Goal: Task Accomplishment & Management: Complete application form

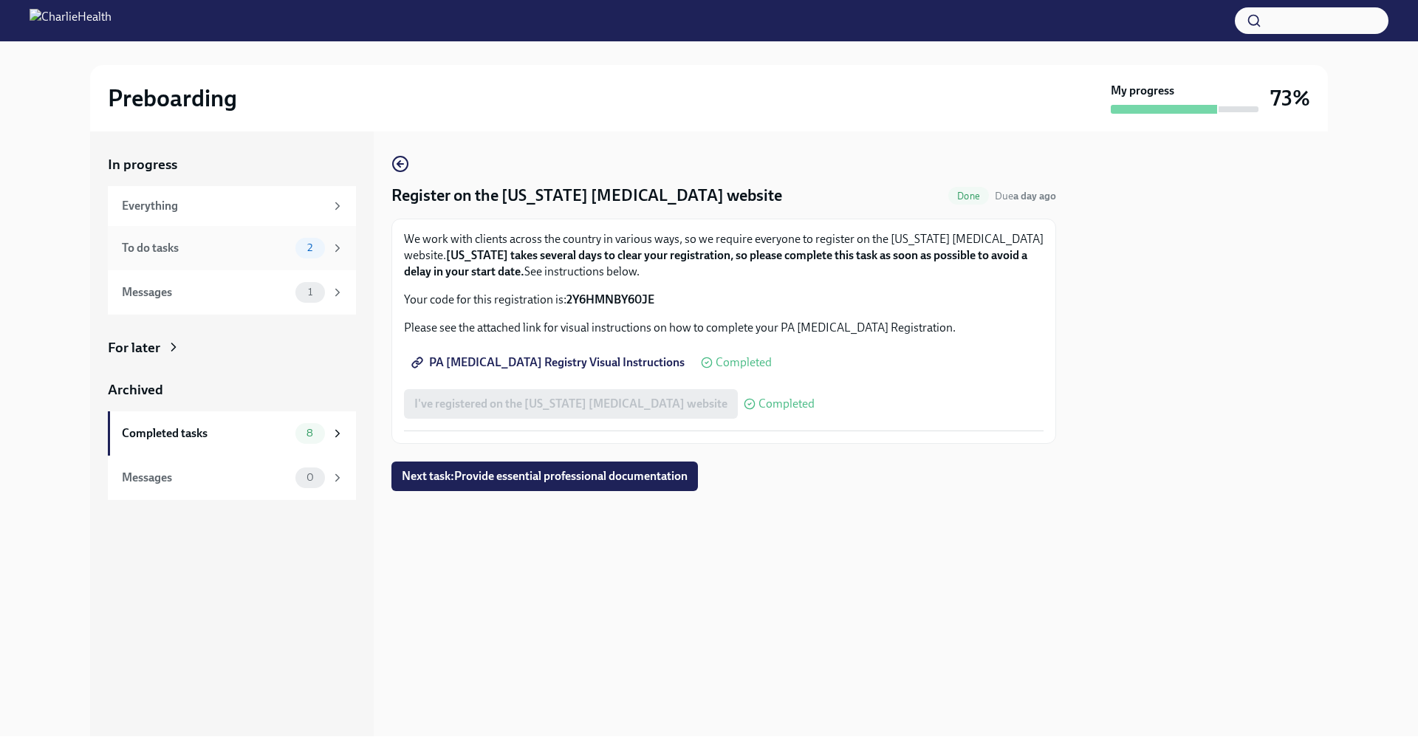
click at [241, 250] on div "To do tasks" at bounding box center [206, 248] width 168 height 16
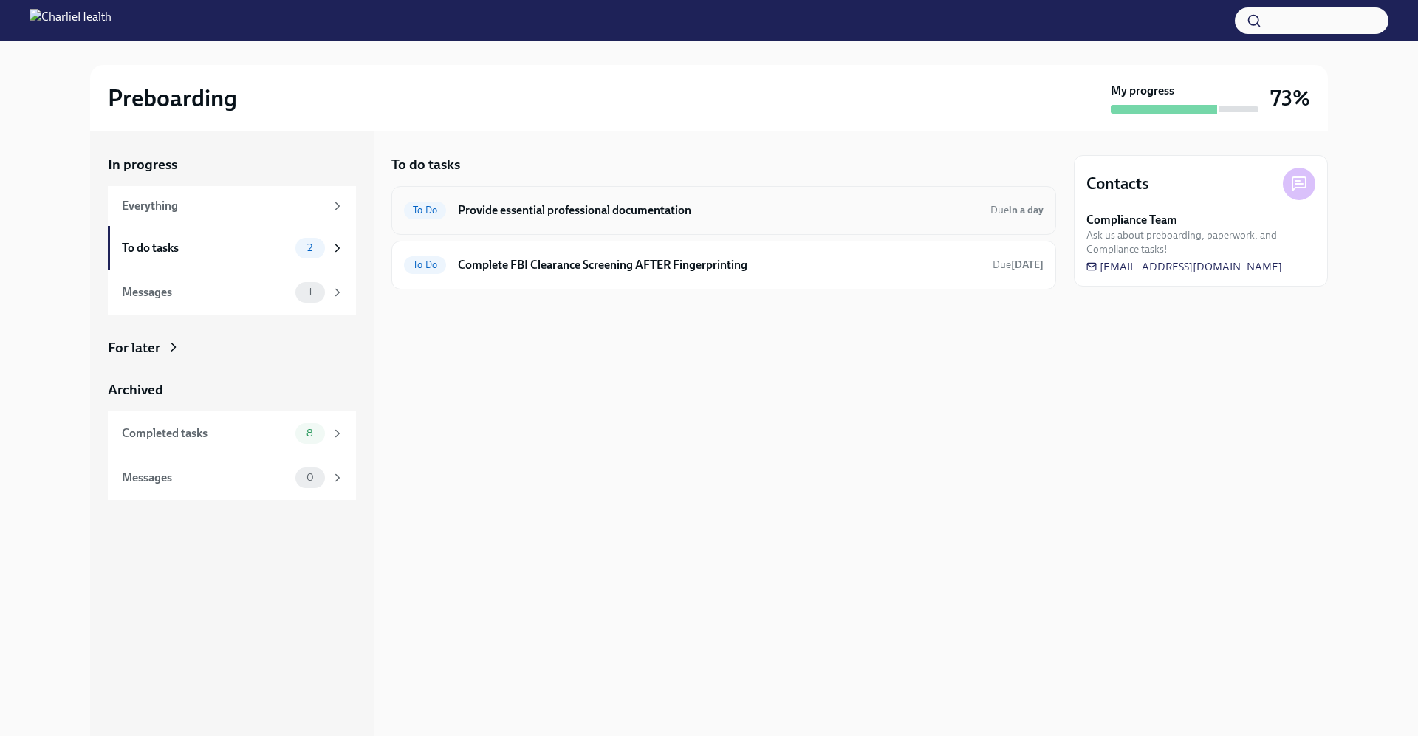
click at [554, 216] on h6 "Provide essential professional documentation" at bounding box center [718, 210] width 521 height 16
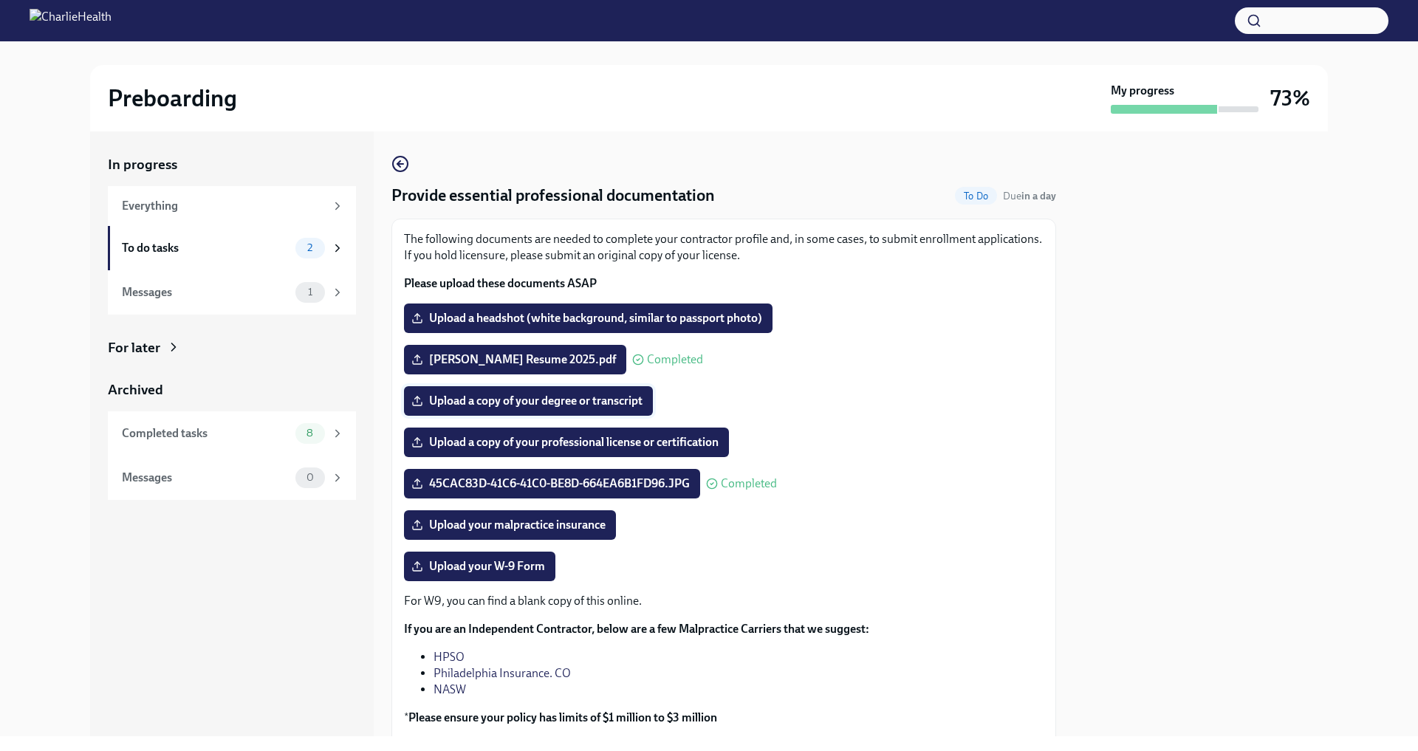
click at [538, 407] on span "Upload a copy of your degree or transcript" at bounding box center [528, 401] width 228 height 15
click at [0, 0] on input "Upload a copy of your degree or transcript" at bounding box center [0, 0] width 0 height 0
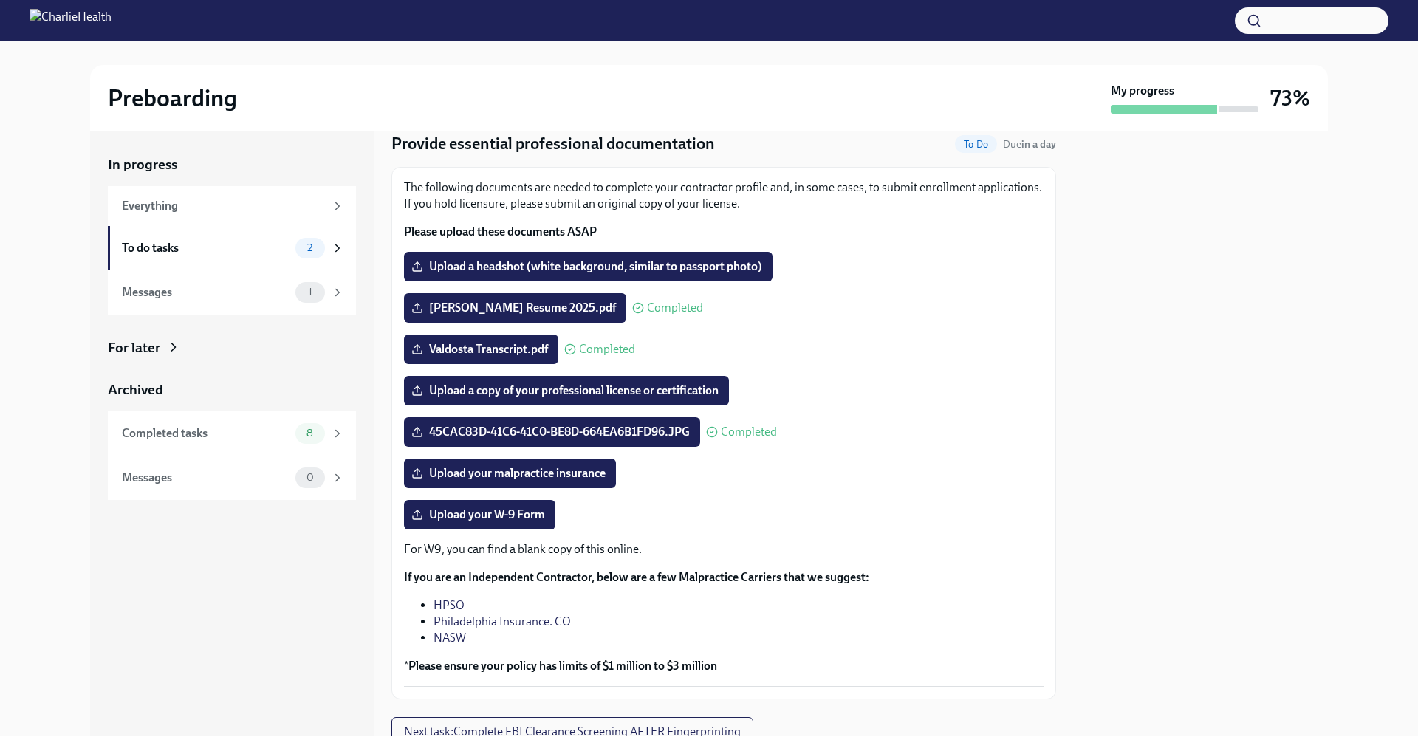
scroll to position [109, 0]
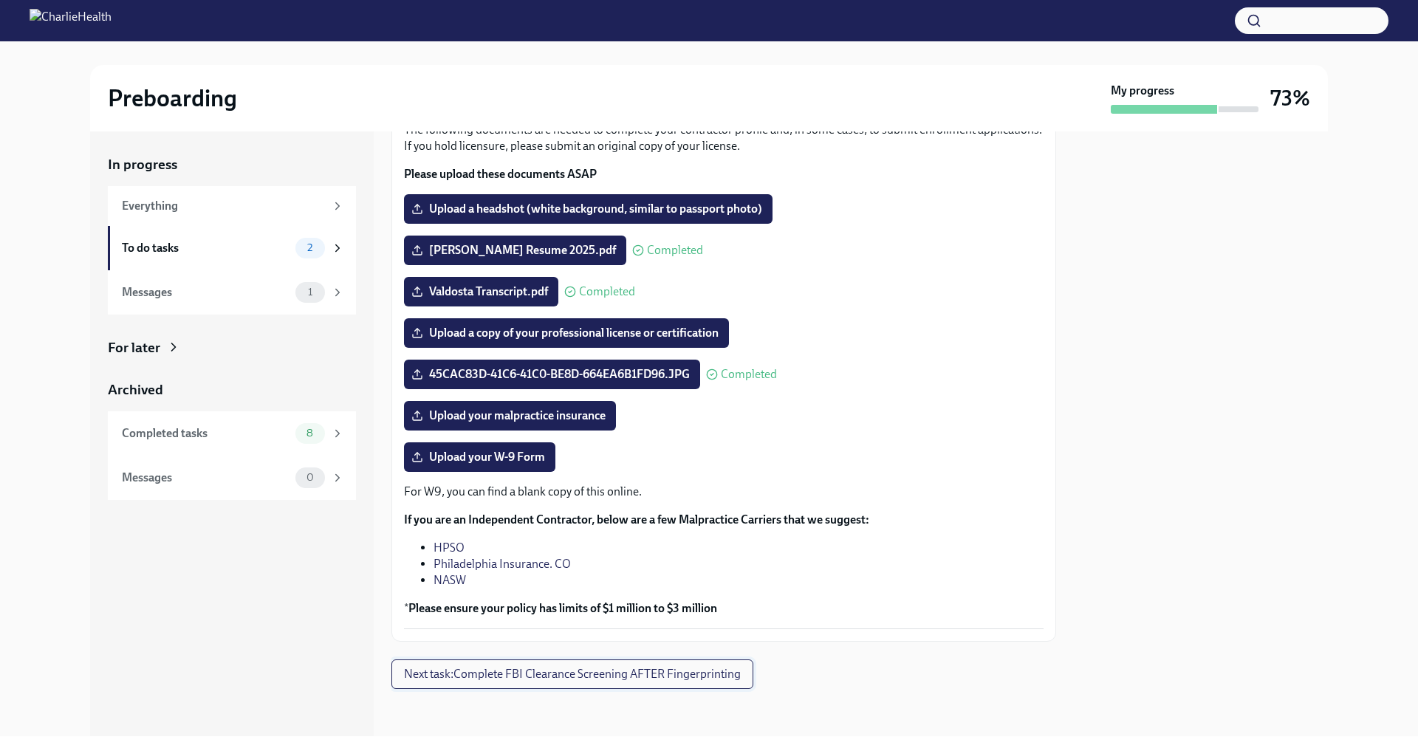
click at [636, 673] on span "Next task : Complete FBI Clearance Screening AFTER Fingerprinting" at bounding box center [572, 674] width 337 height 15
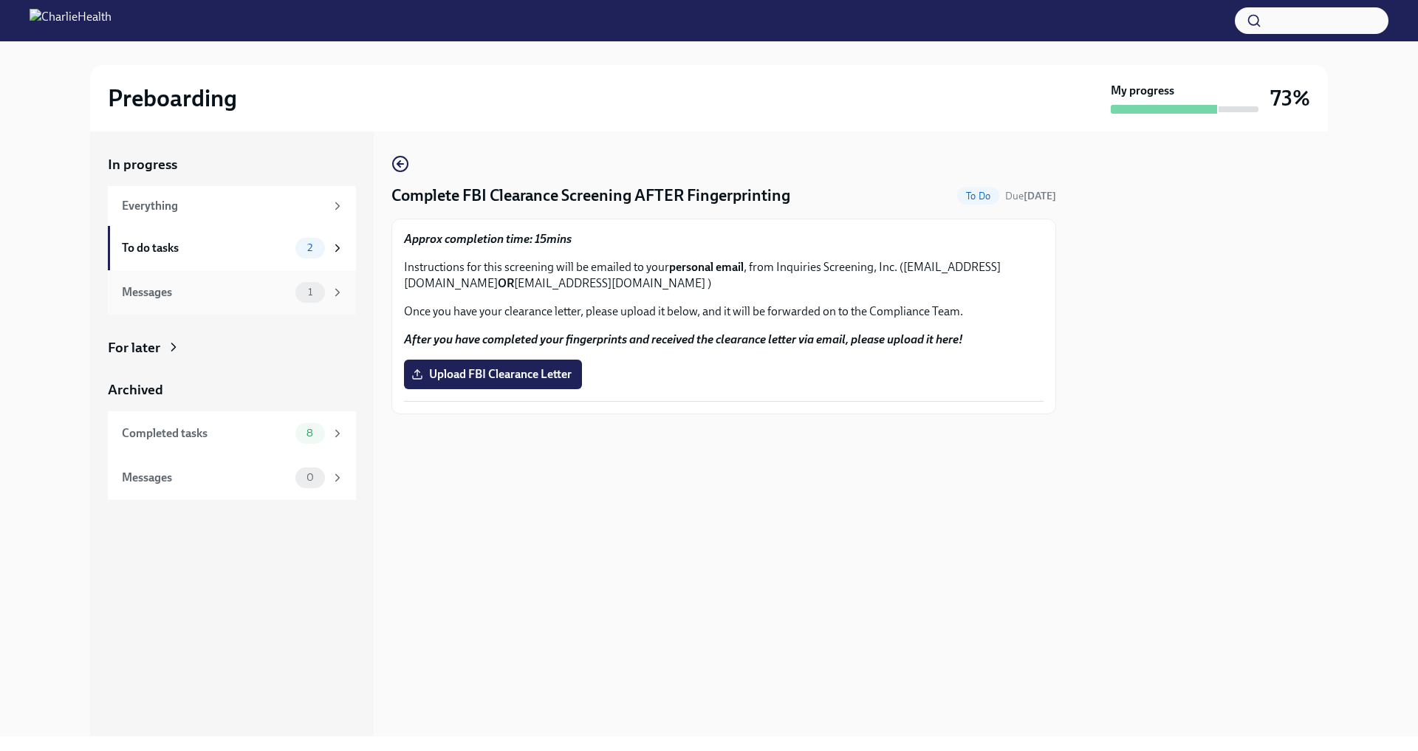
click at [219, 289] on div "Messages" at bounding box center [206, 292] width 168 height 16
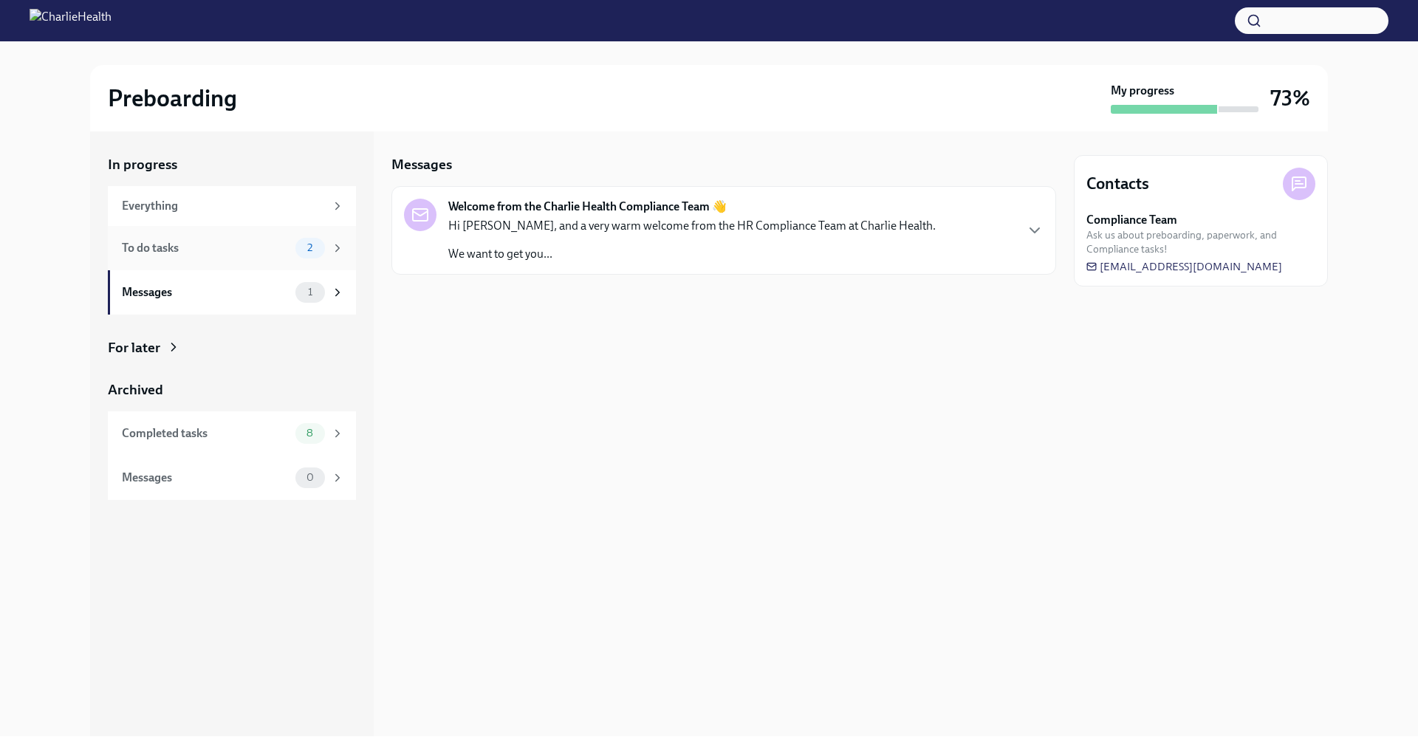
click at [215, 255] on div "To do tasks 2" at bounding box center [233, 248] width 222 height 21
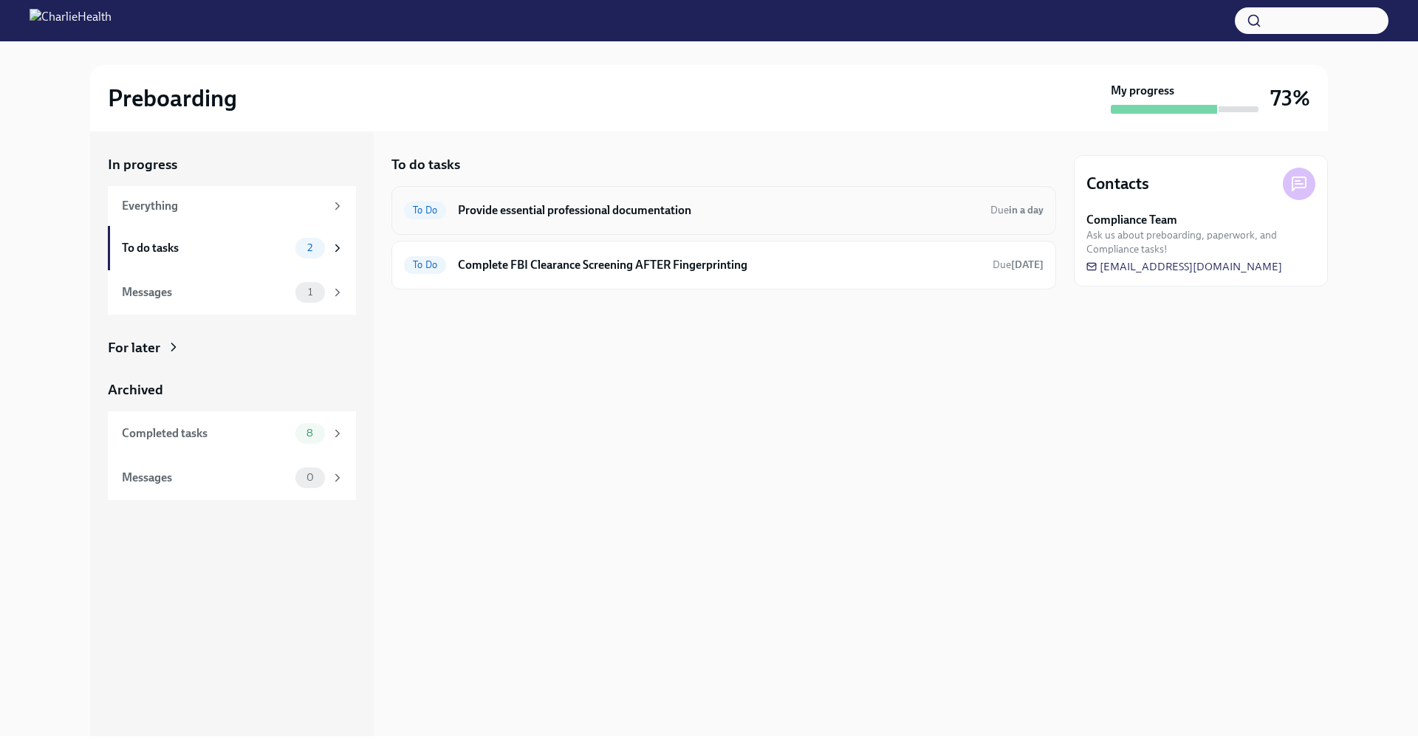
click at [524, 222] on div "To Do Provide essential professional documentation Due in a day" at bounding box center [723, 210] width 665 height 49
click at [531, 212] on h6 "Provide essential professional documentation" at bounding box center [718, 210] width 521 height 16
